Goal: Information Seeking & Learning: Learn about a topic

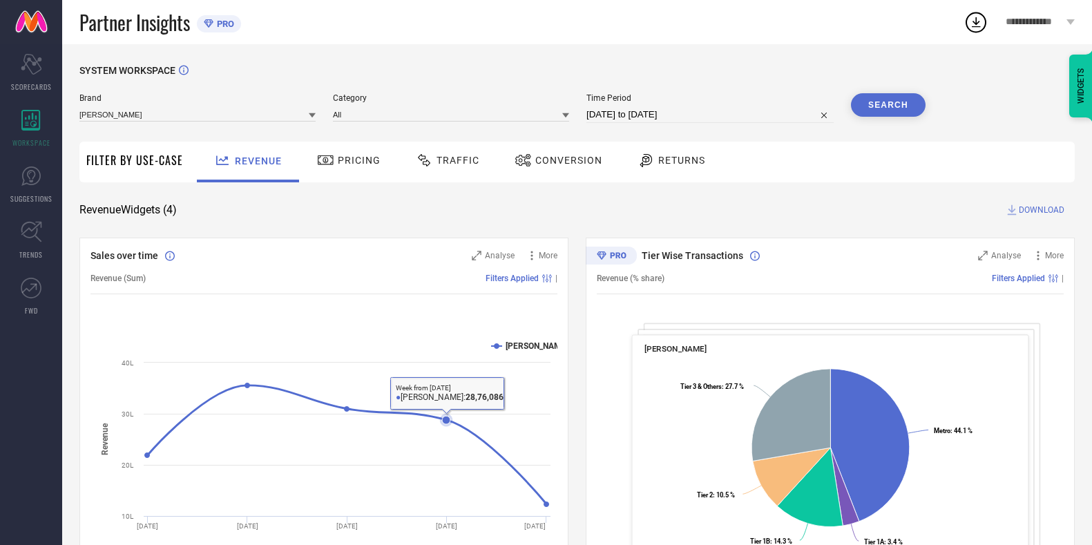
scroll to position [59, 0]
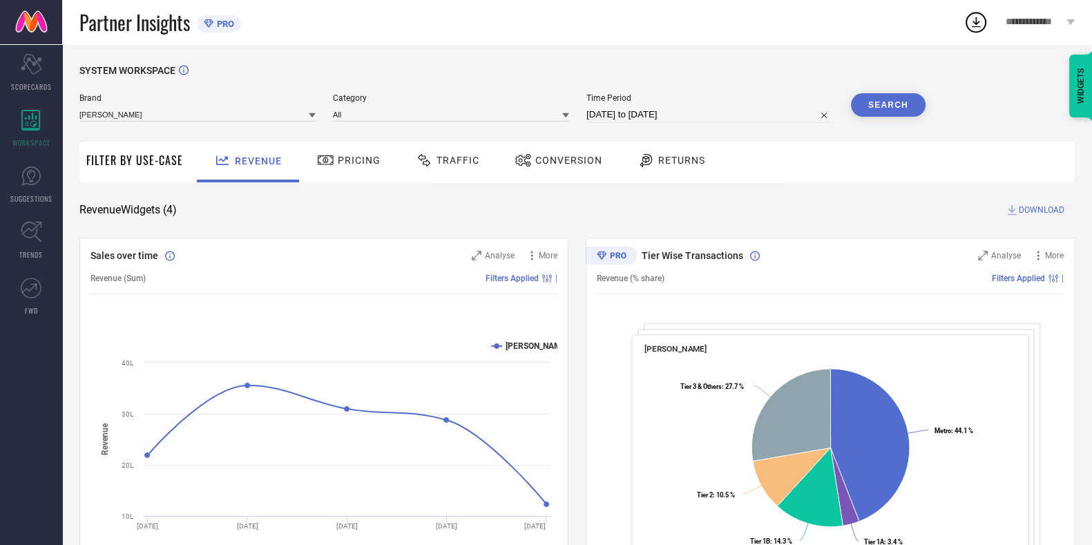
click at [323, 226] on div "SYSTEM WORKSPACE Brand LAKSHITA Category All Time Period 30-07-2025 to 29-08-20…" at bounding box center [576, 505] width 995 height 881
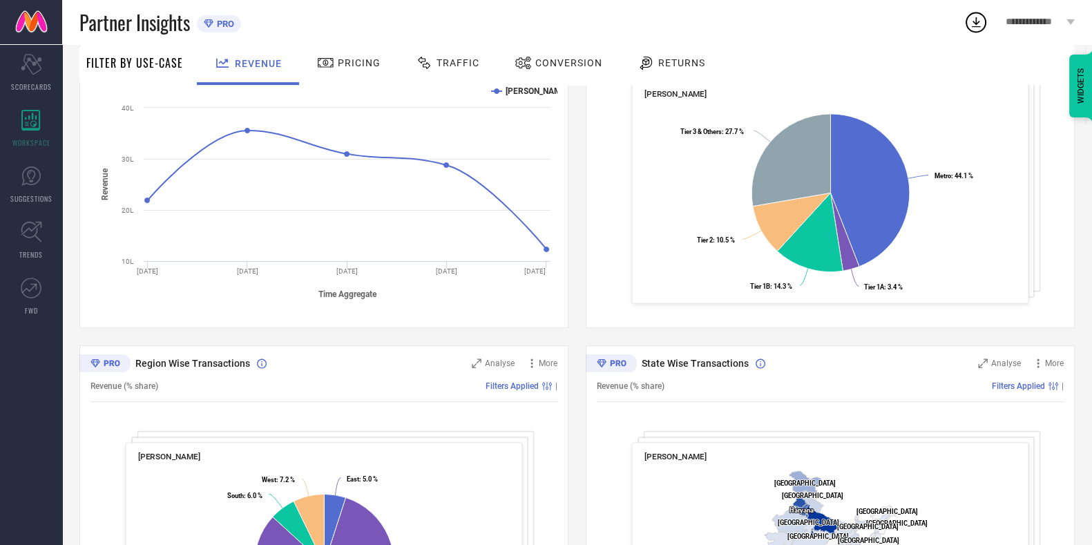
scroll to position [421, 0]
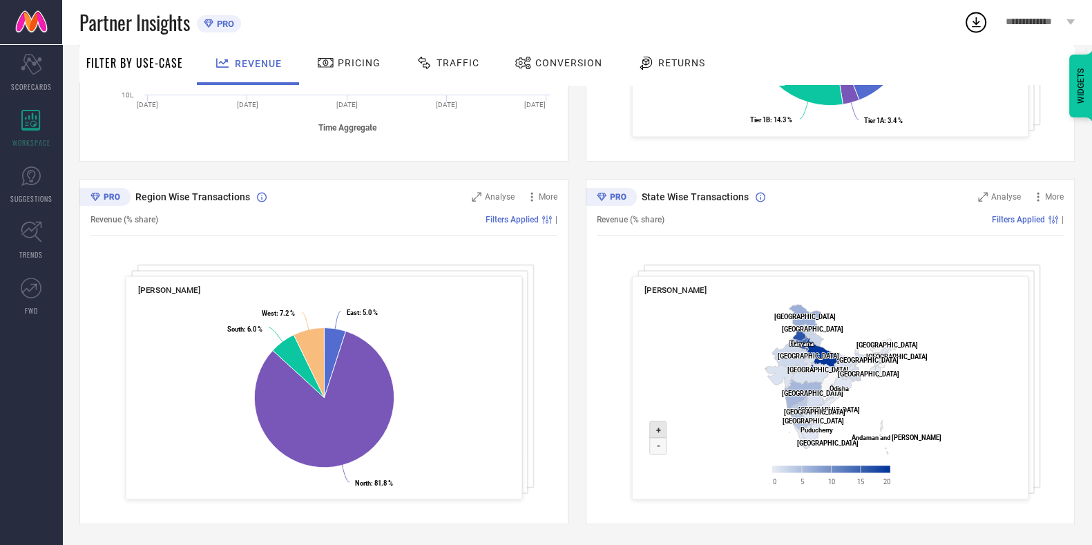
click at [664, 425] on icon at bounding box center [658, 429] width 17 height 17
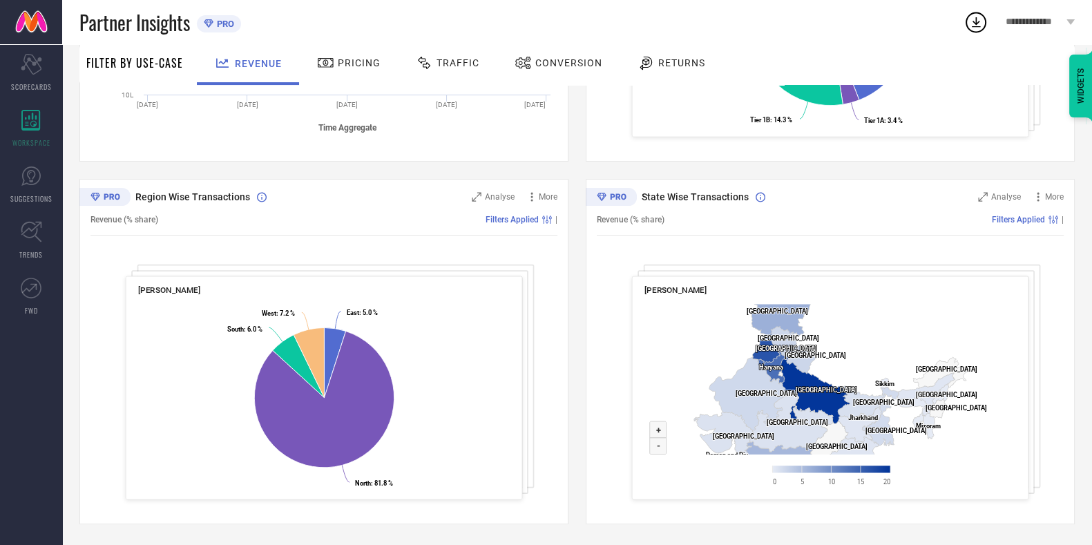
drag, startPoint x: 732, startPoint y: 388, endPoint x: 736, endPoint y: 451, distance: 63.0
click at [736, 451] on text "Daman and Diu ​ Daman and Diu" at bounding box center [727, 455] width 42 height 8
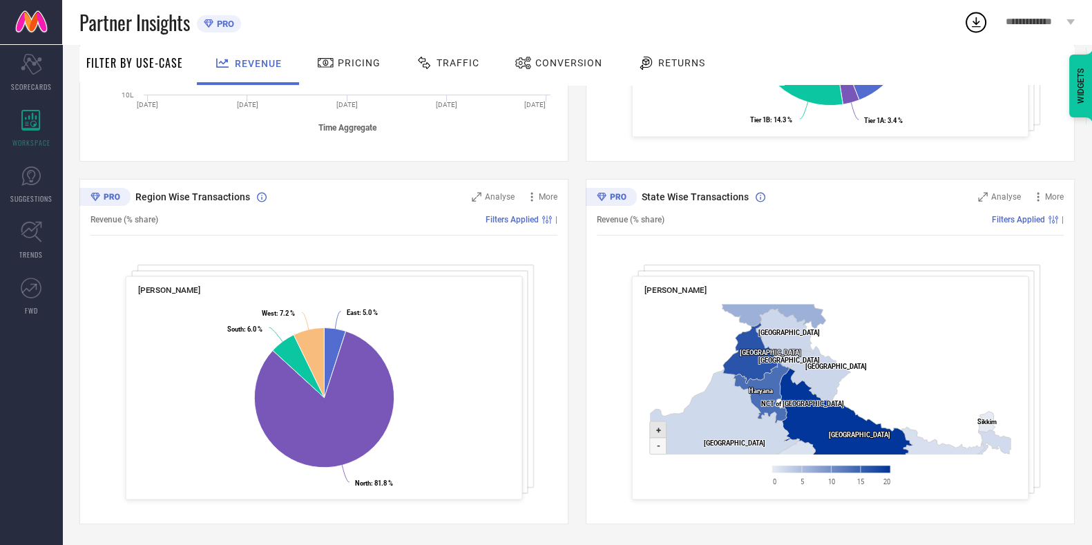
click at [659, 430] on text "+" at bounding box center [658, 430] width 5 height 10
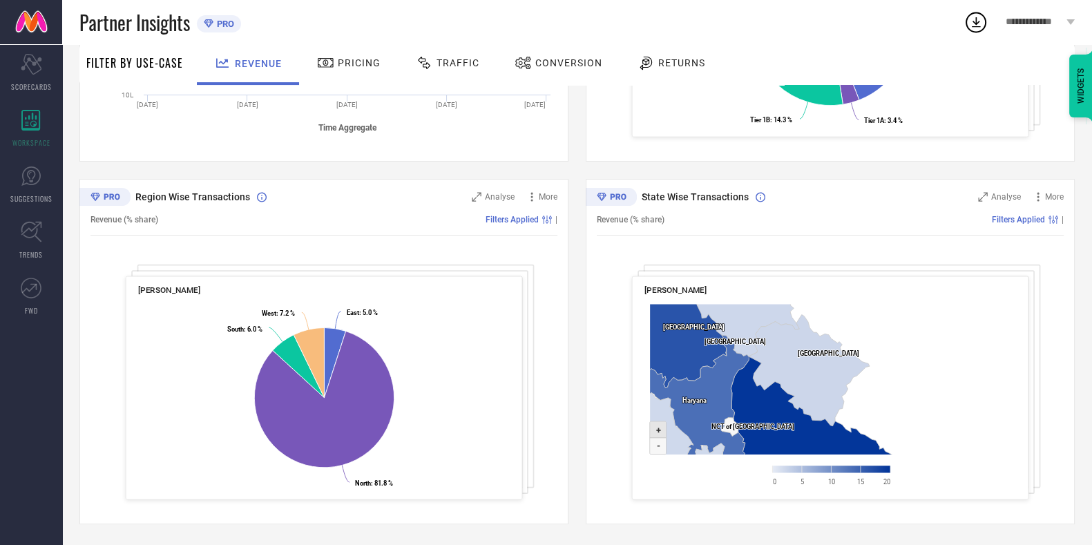
click at [659, 430] on text "+" at bounding box center [658, 430] width 5 height 10
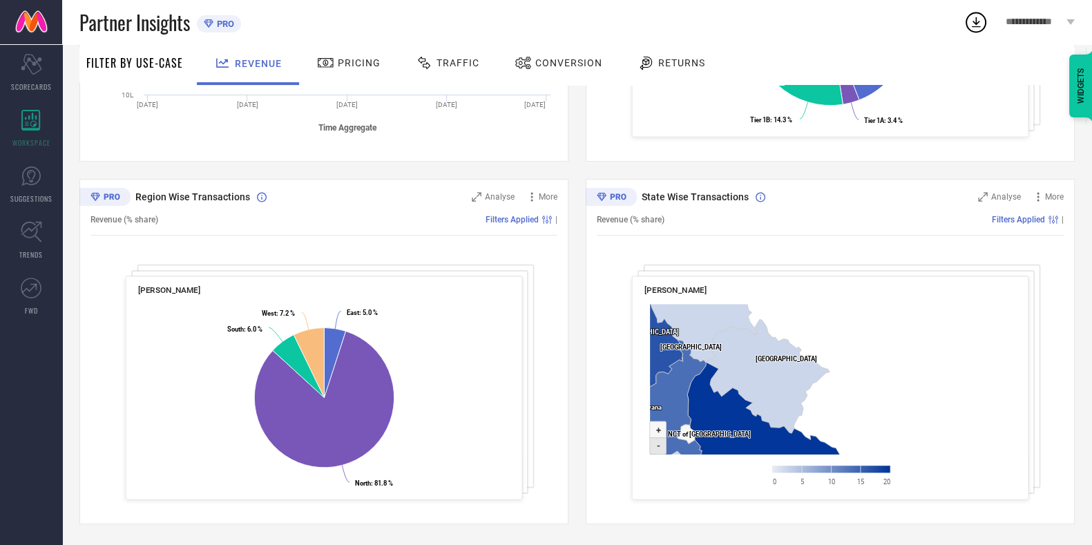
click at [661, 443] on icon at bounding box center [658, 446] width 17 height 17
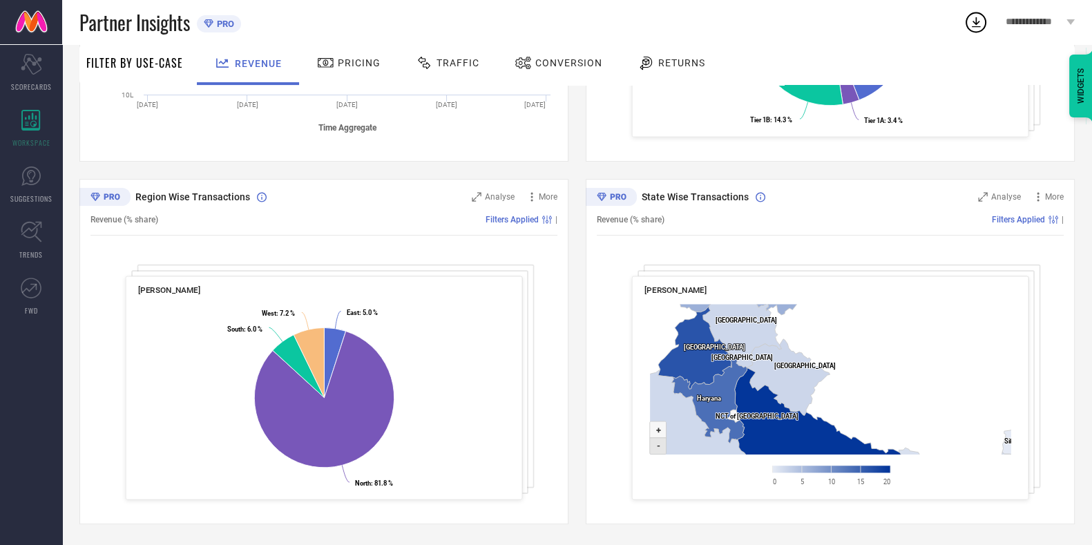
click at [661, 443] on icon at bounding box center [658, 446] width 17 height 17
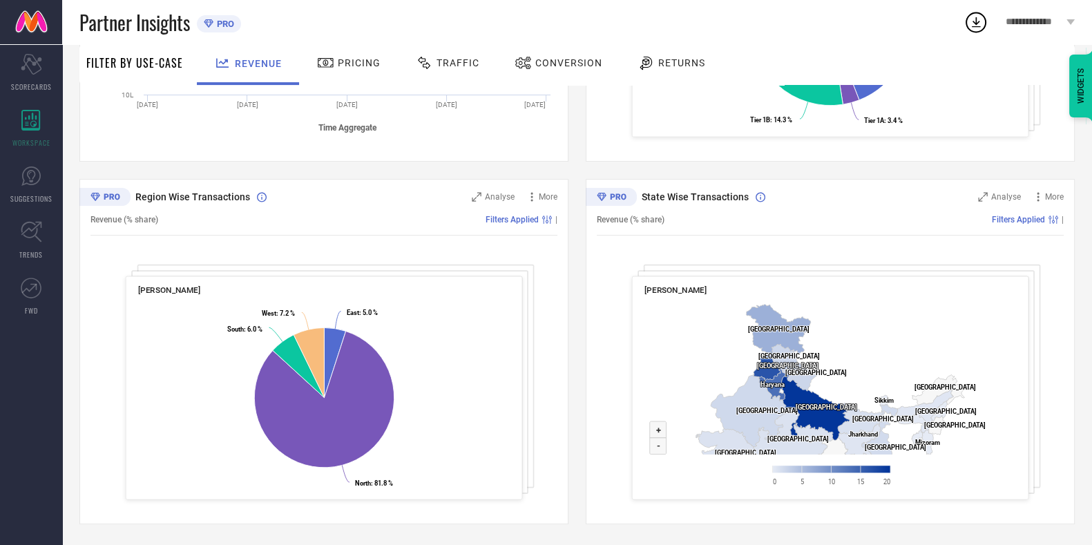
click at [890, 347] on rect at bounding box center [831, 398] width 373 height 200
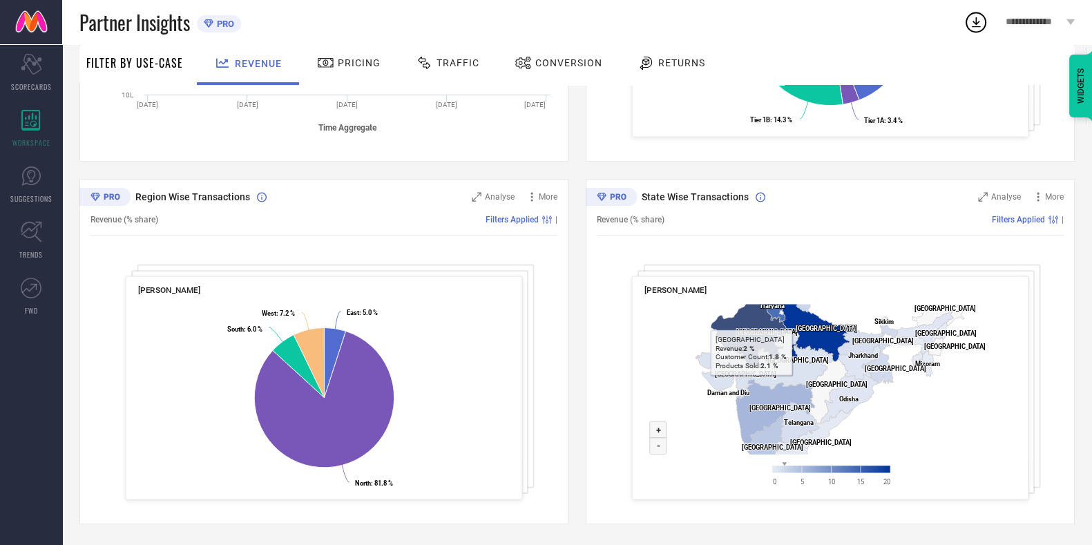
drag, startPoint x: 756, startPoint y: 394, endPoint x: 750, endPoint y: 315, distance: 79.7
click at [750, 315] on icon at bounding box center [751, 332] width 81 height 73
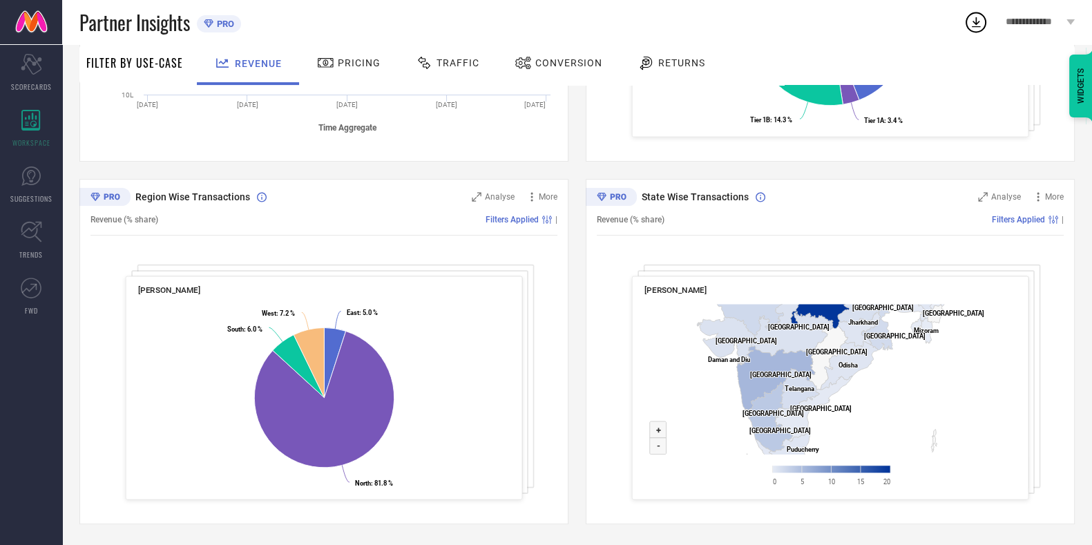
drag, startPoint x: 940, startPoint y: 432, endPoint x: 908, endPoint y: 400, distance: 45.4
click at [908, 400] on rect at bounding box center [831, 398] width 373 height 200
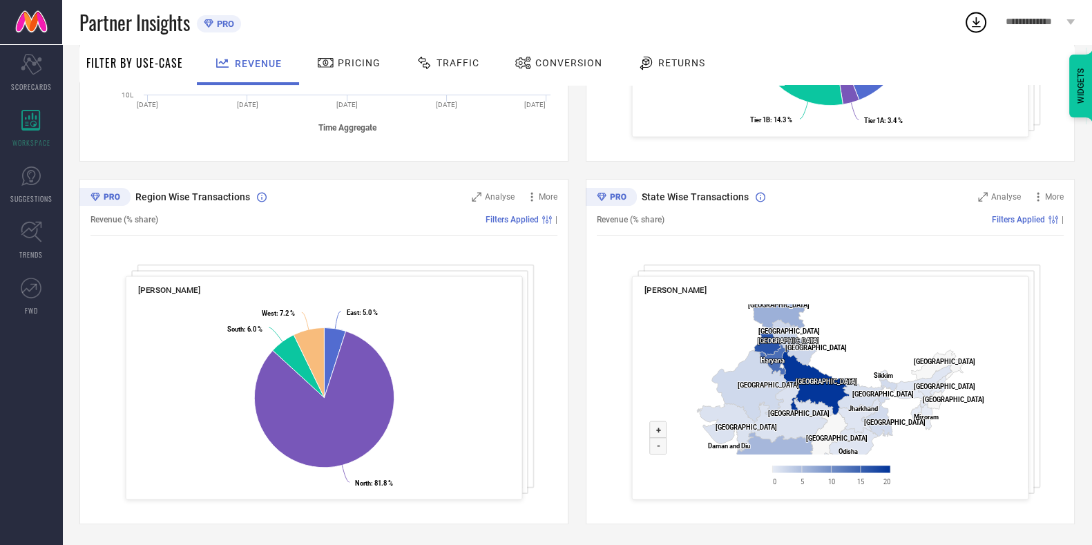
drag, startPoint x: 710, startPoint y: 388, endPoint x: 714, endPoint y: 475, distance: 86.4
click at [714, 475] on rect at bounding box center [831, 398] width 373 height 200
